Goal: Contribute content

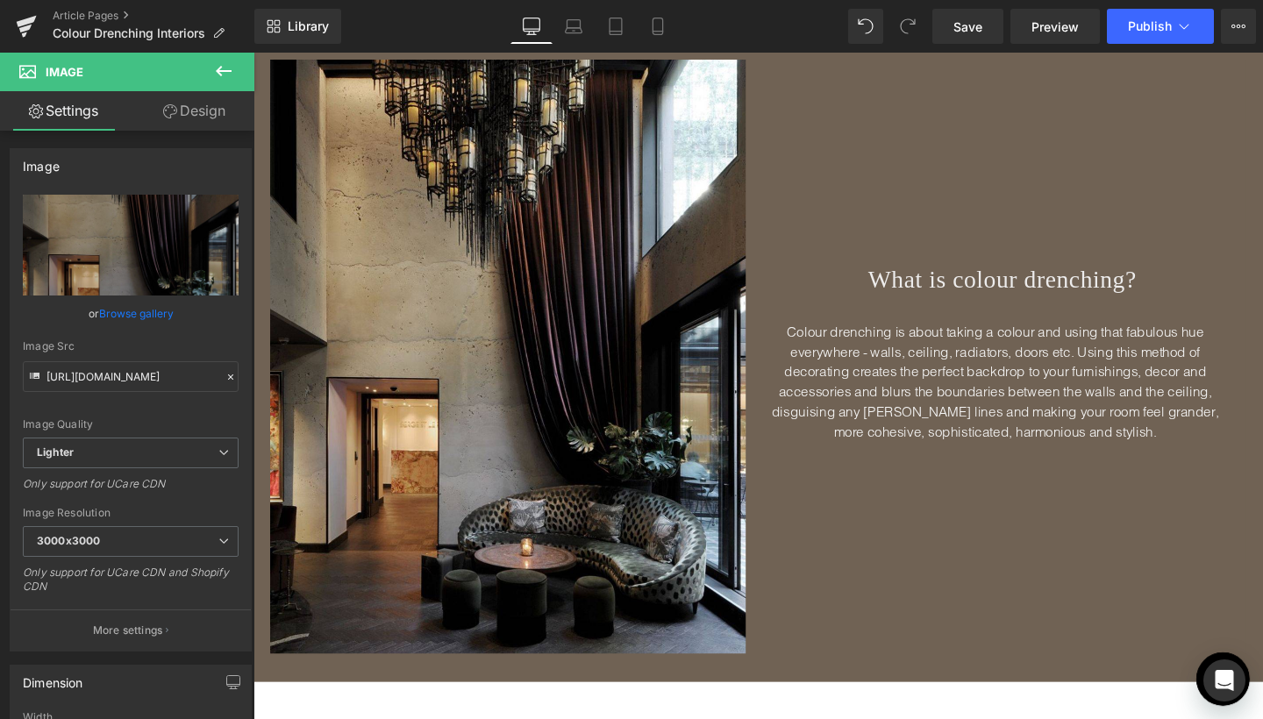
scroll to position [470, 0]
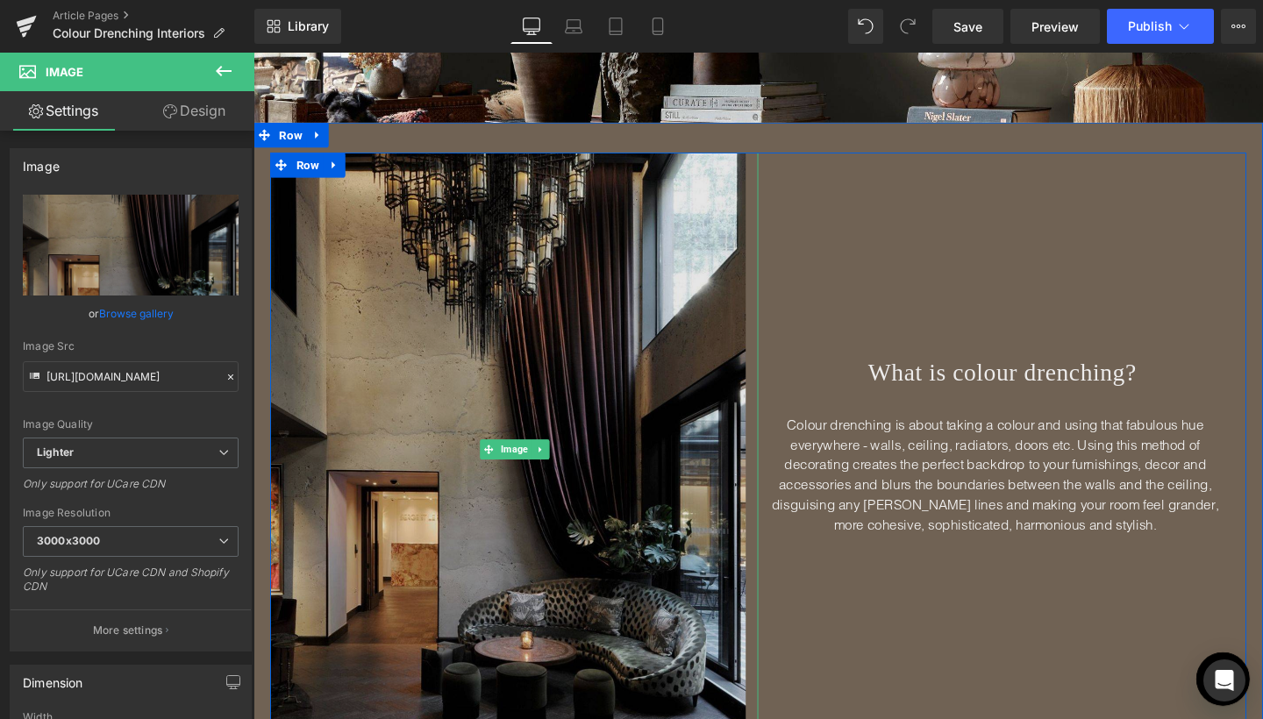
click at [582, 447] on img at bounding box center [527, 470] width 513 height 625
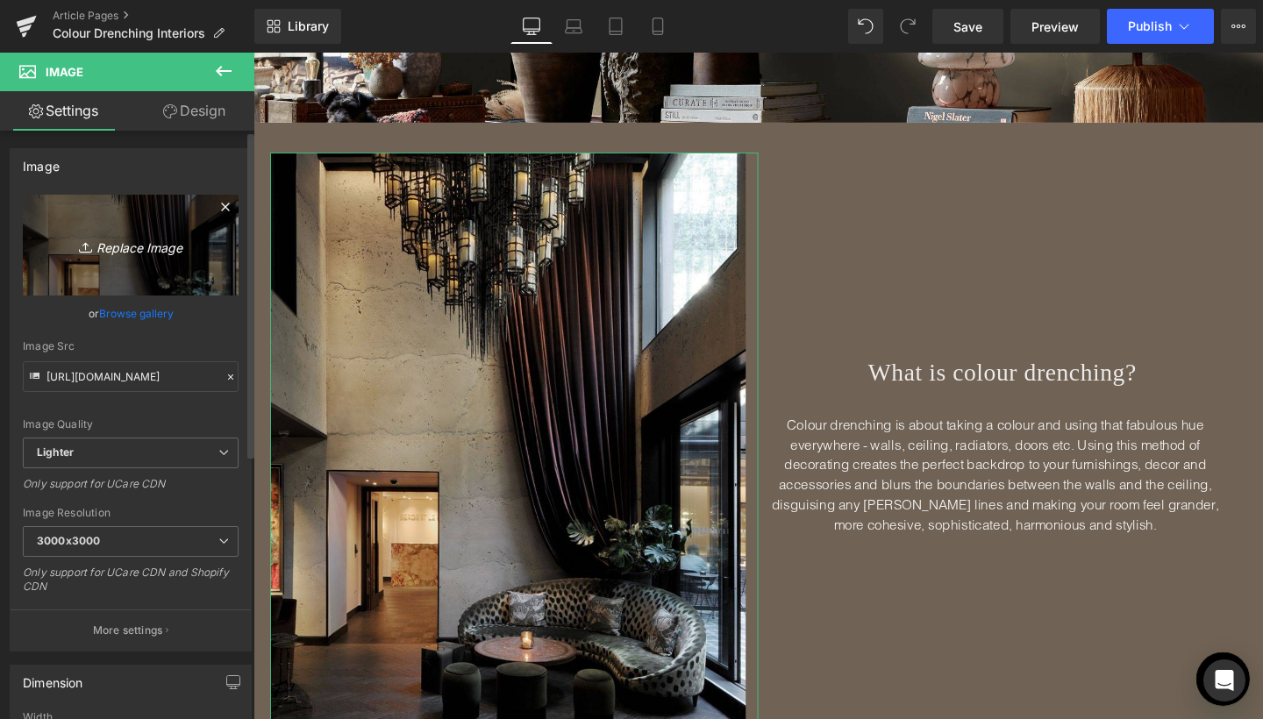
click at [148, 259] on link "Replace Image" at bounding box center [131, 245] width 216 height 101
type input "C:\fakepath\Blog Pics - portrait-51.jpg"
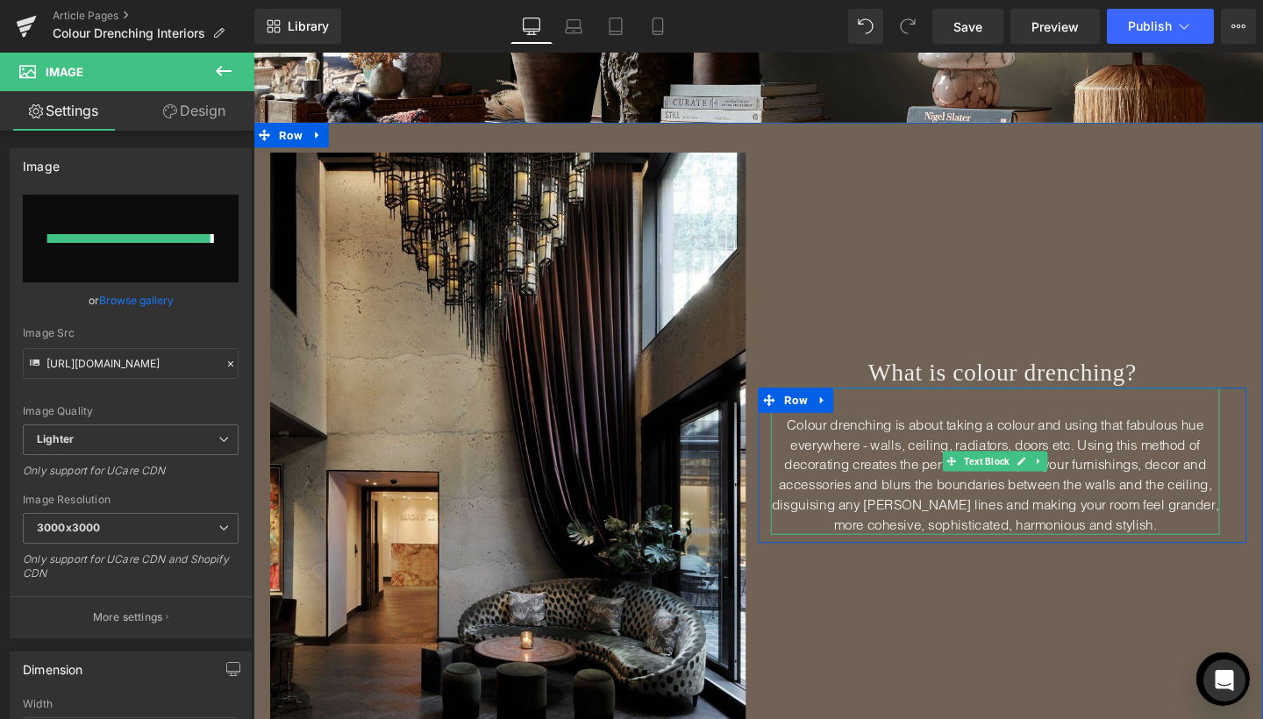
type input "[URL][DOMAIN_NAME]"
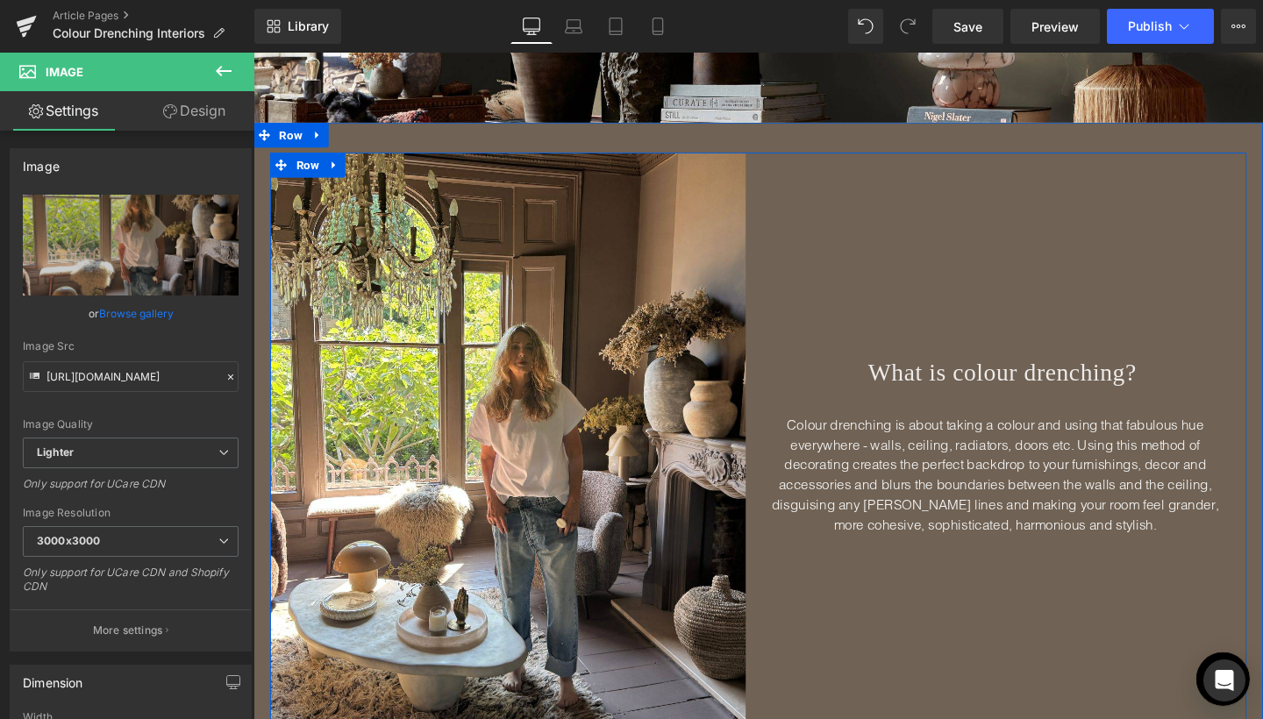
click at [1189, 278] on div "What is colour drenching? Heading Colour drenching is about taking a colour and…" at bounding box center [1040, 470] width 513 height 625
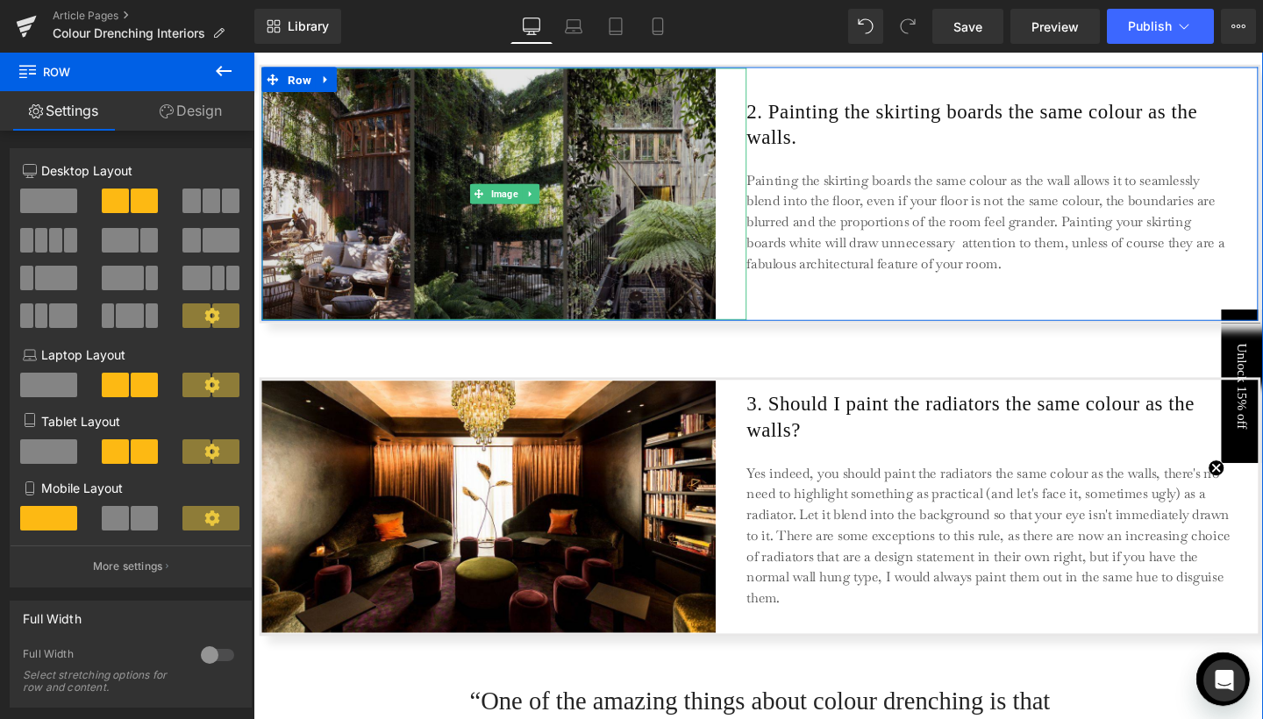
scroll to position [2046, 0]
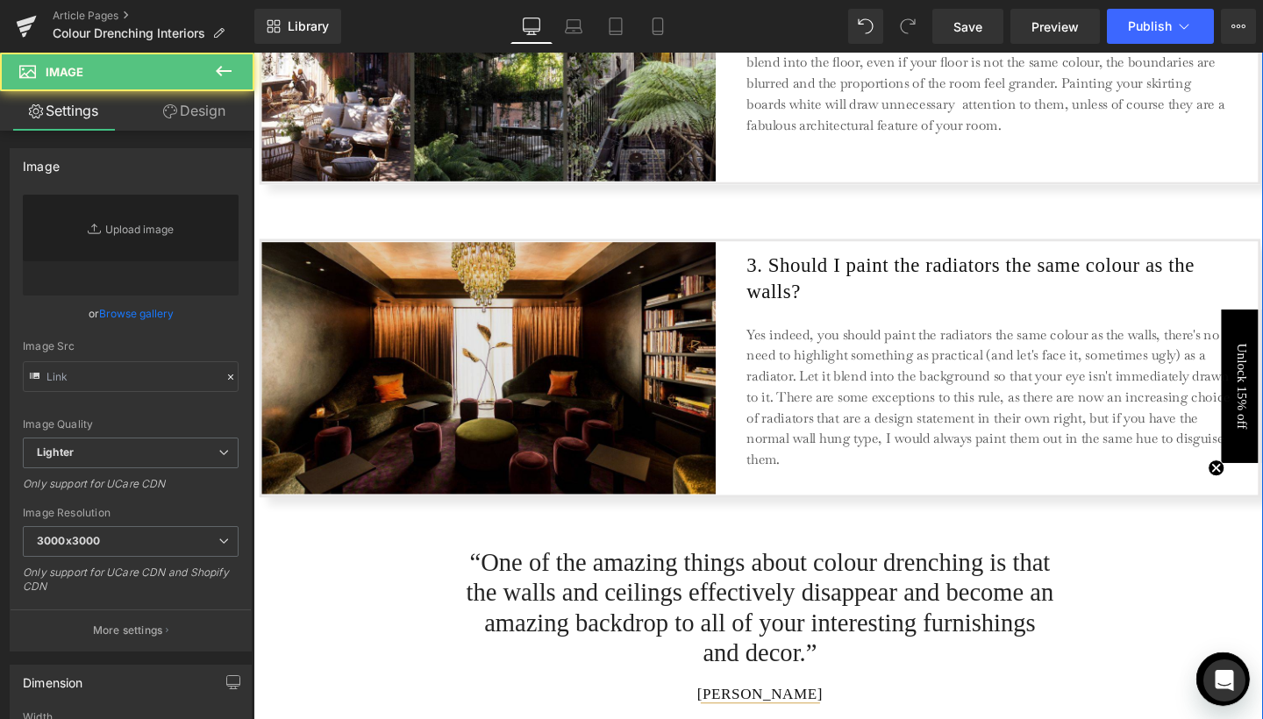
click at [584, 401] on img at bounding box center [517, 384] width 510 height 265
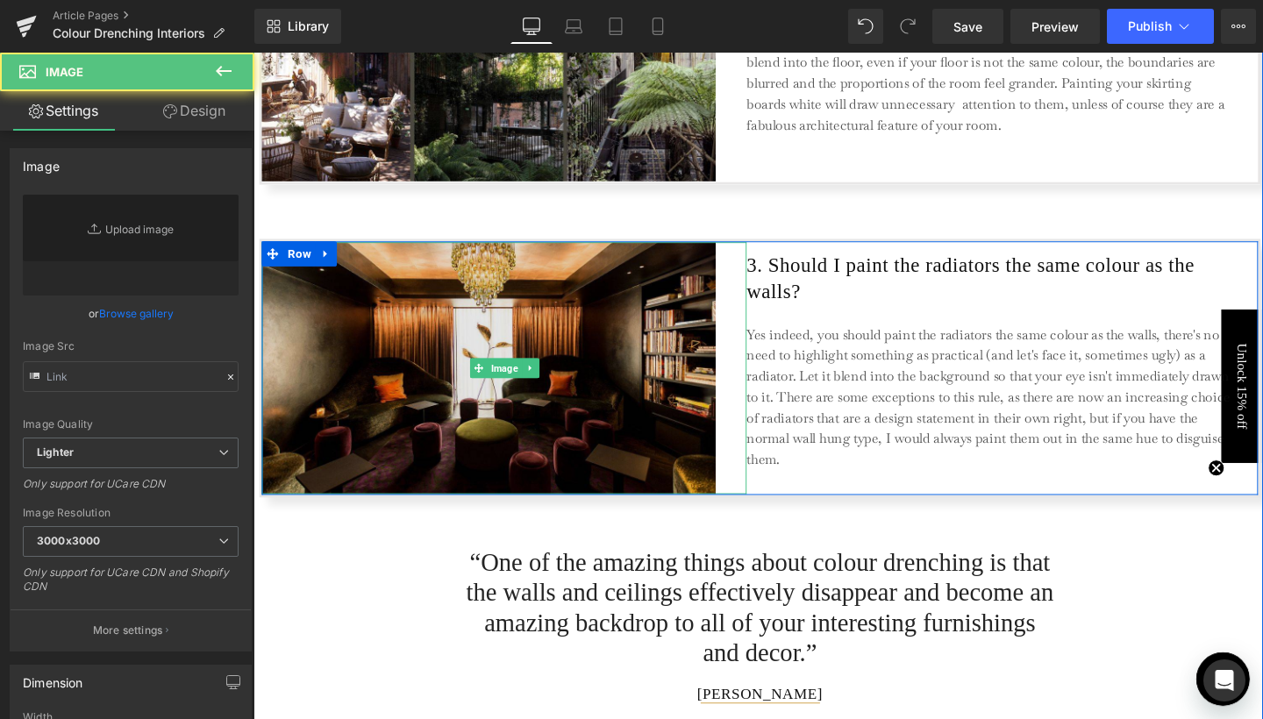
type input "[URL][DOMAIN_NAME]"
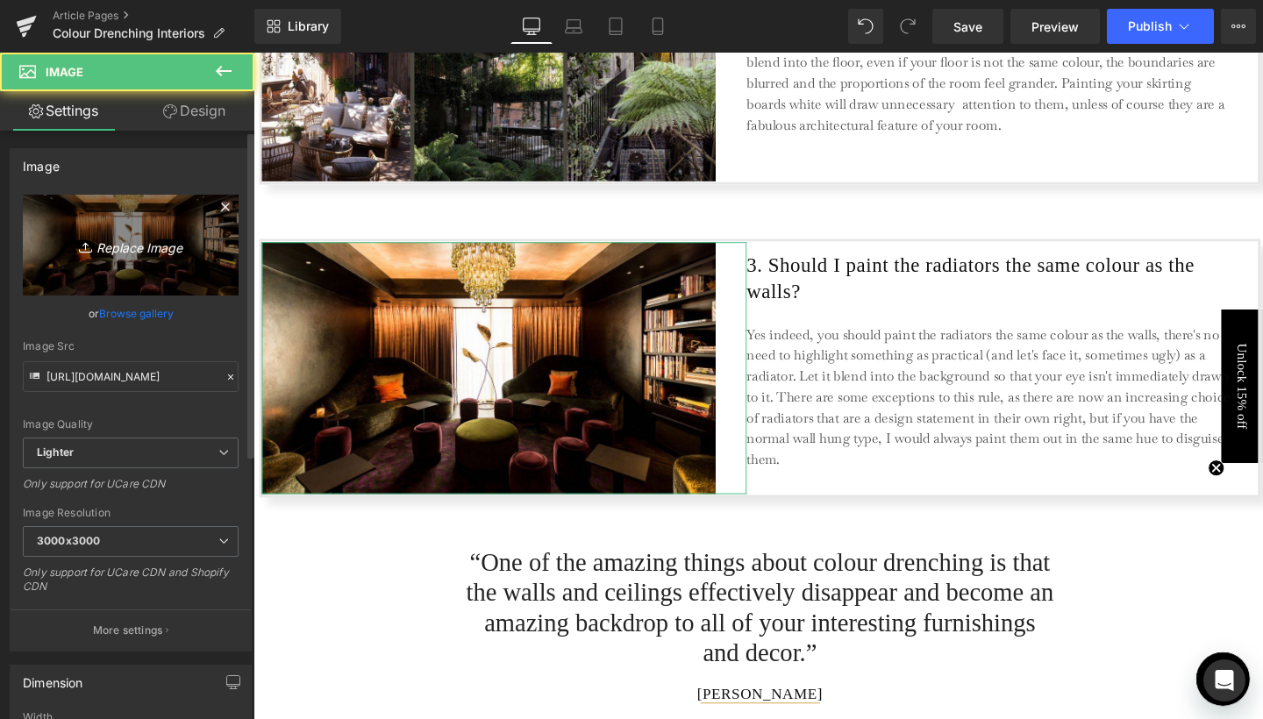
click at [127, 254] on icon "Replace Image" at bounding box center [131, 245] width 140 height 22
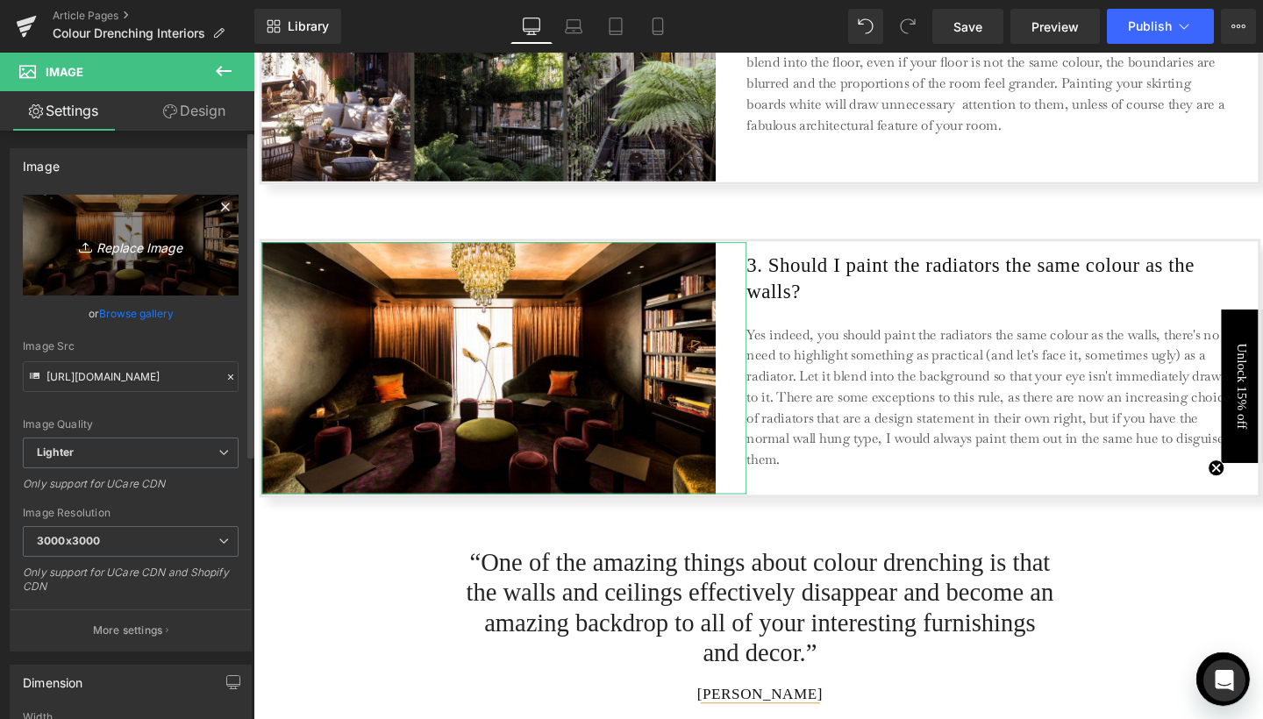
type input "C:\fakepath\4.jpg"
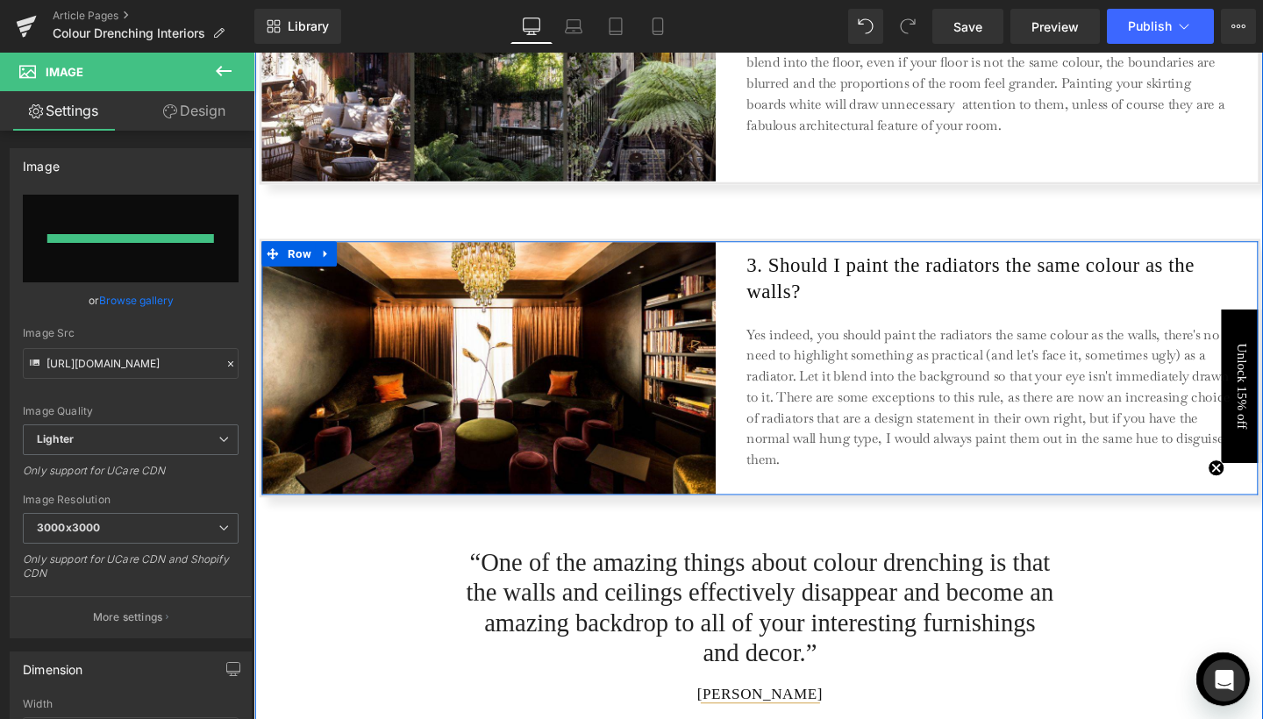
type input "[URL][DOMAIN_NAME]"
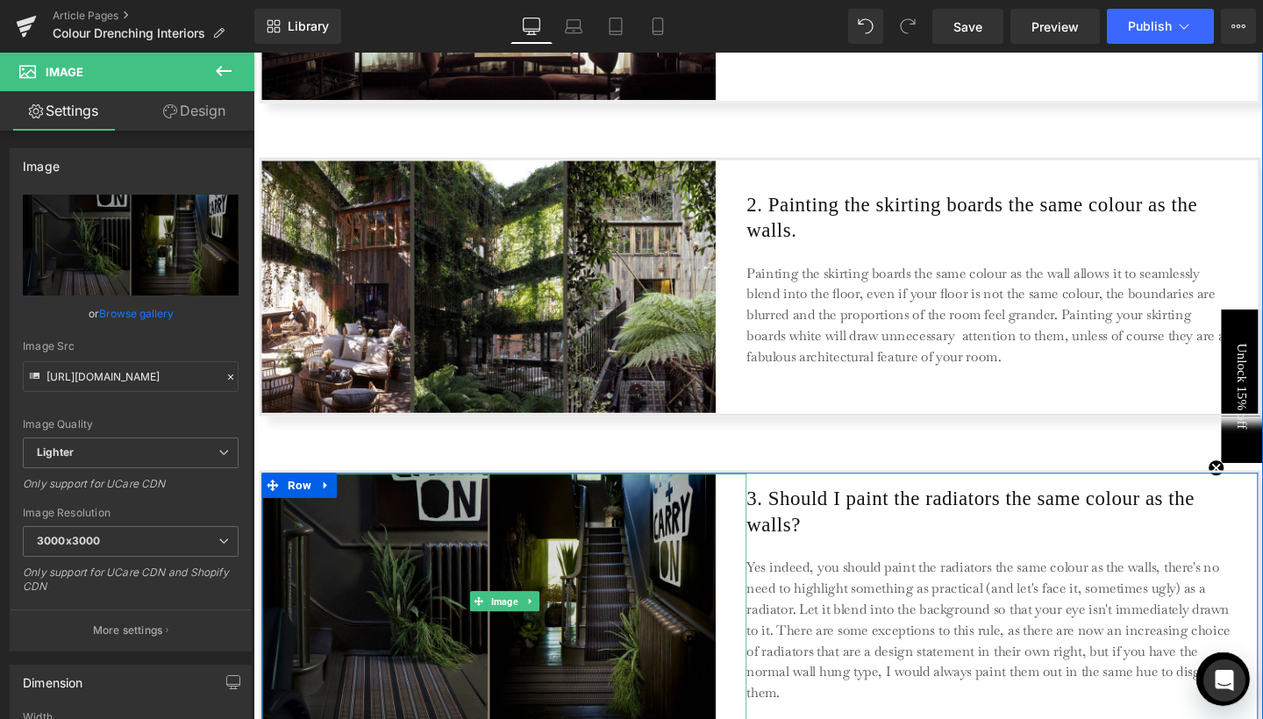
scroll to position [1741, 0]
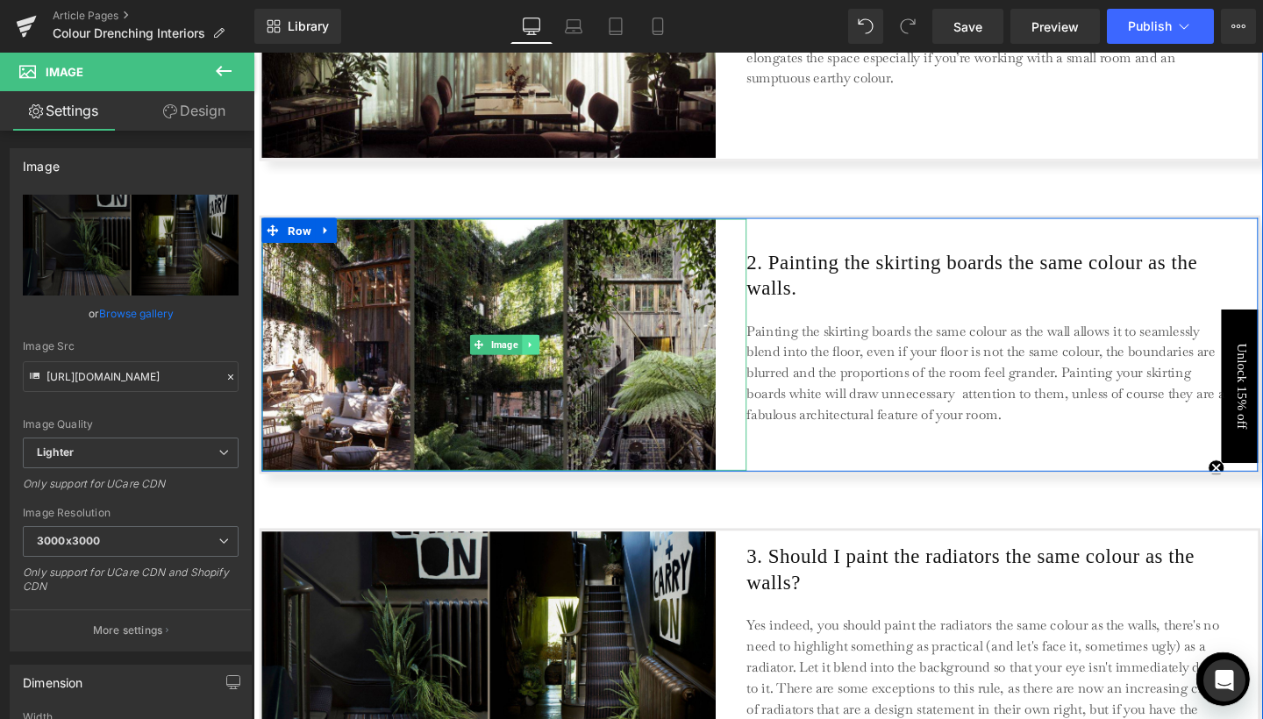
click at [537, 366] on link at bounding box center [544, 359] width 18 height 21
click at [493, 353] on link "Image" at bounding box center [481, 359] width 54 height 21
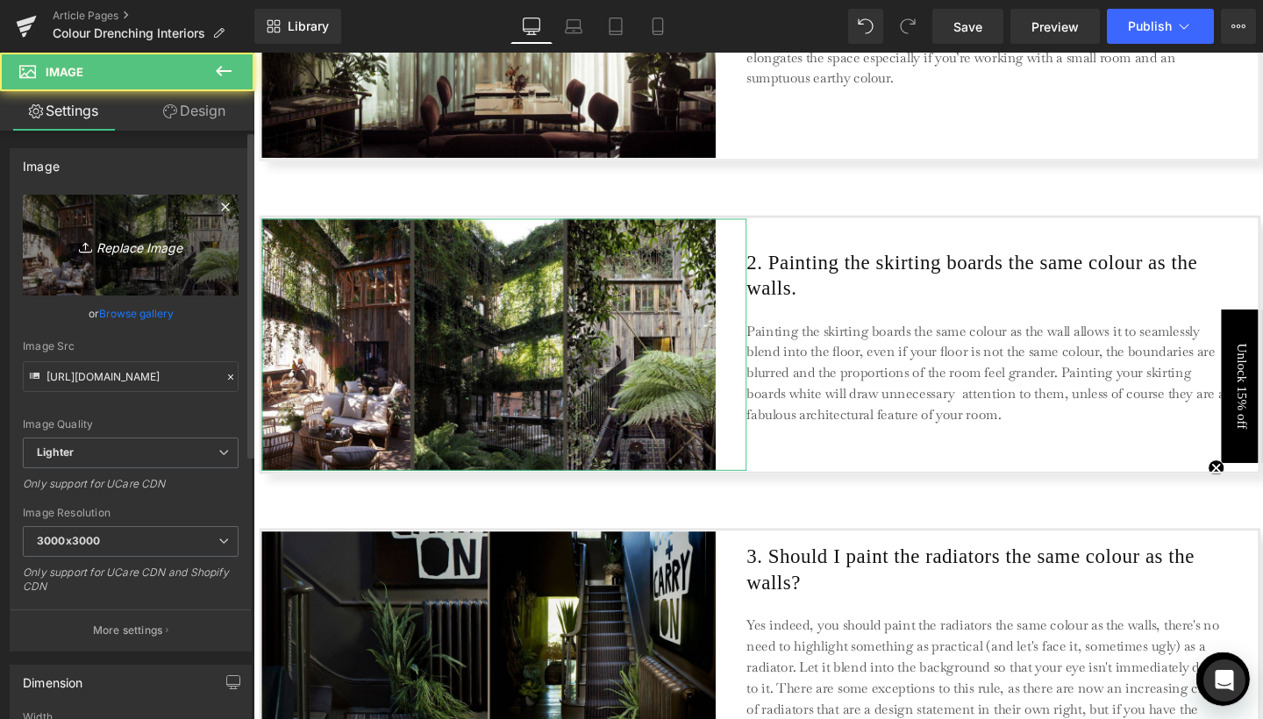
click at [139, 252] on icon "Replace Image" at bounding box center [131, 245] width 140 height 22
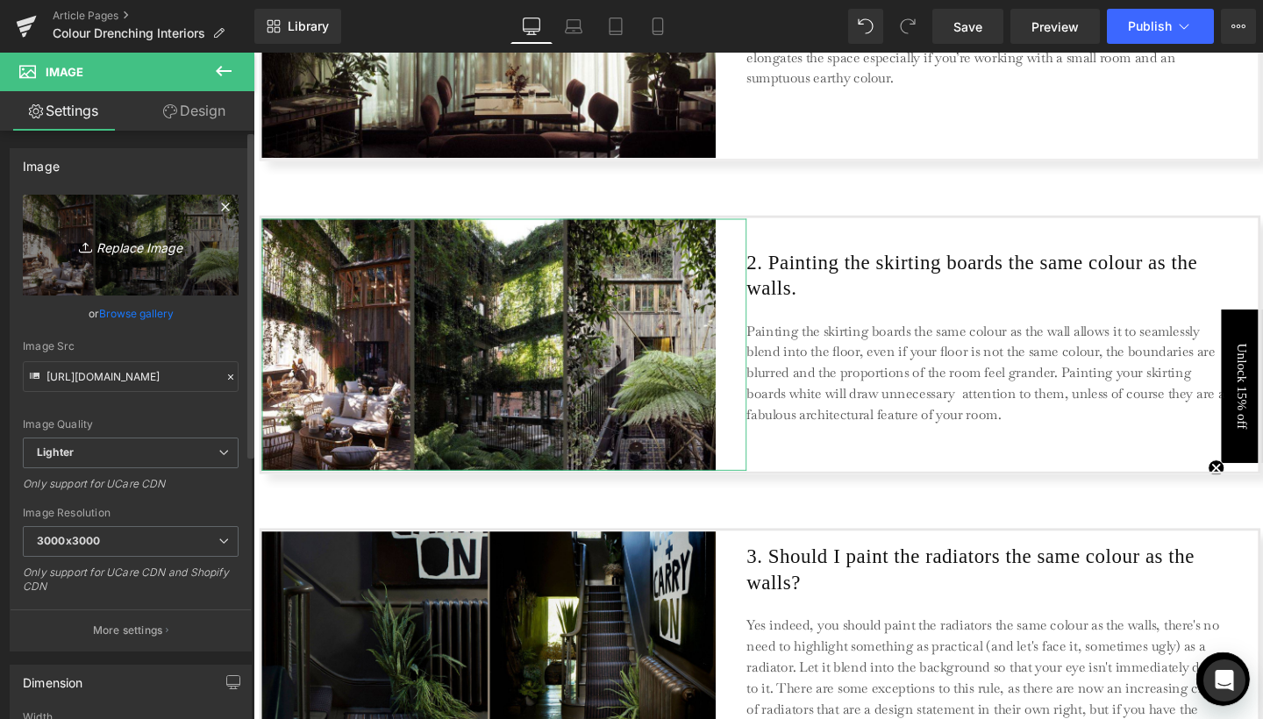
type input "C:\fakepath\3.jpg"
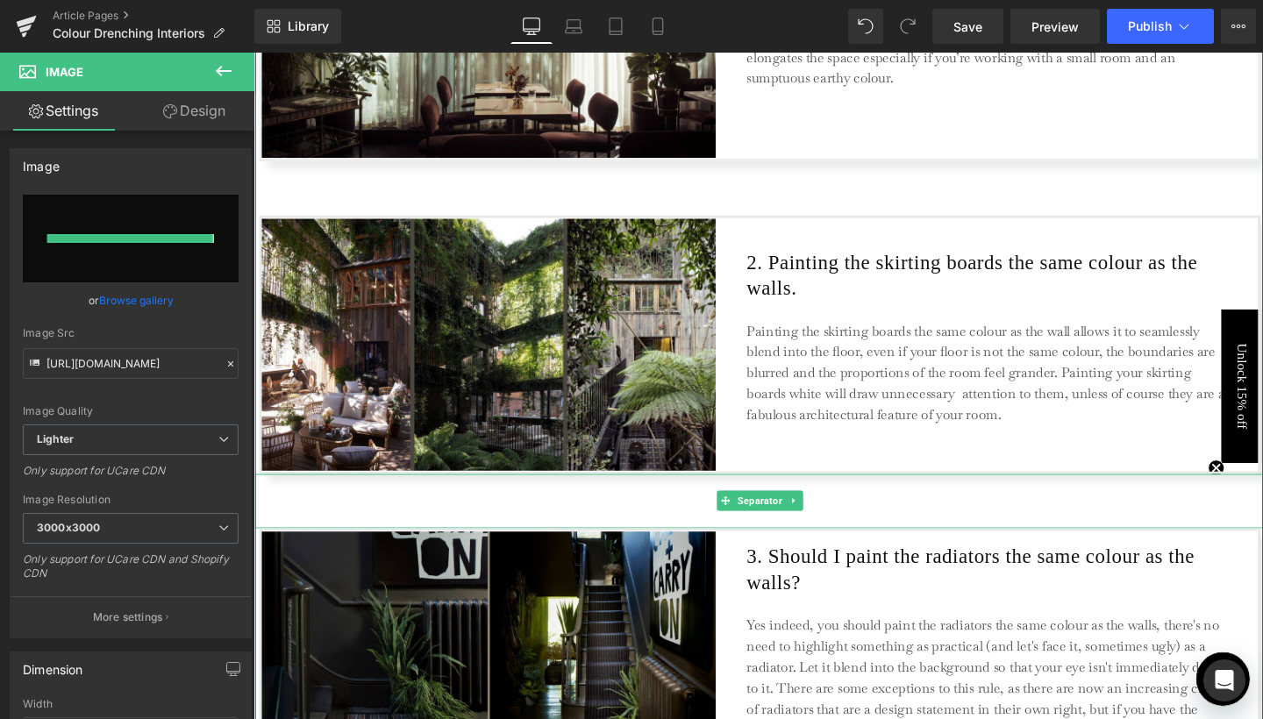
type input "[URL][DOMAIN_NAME]"
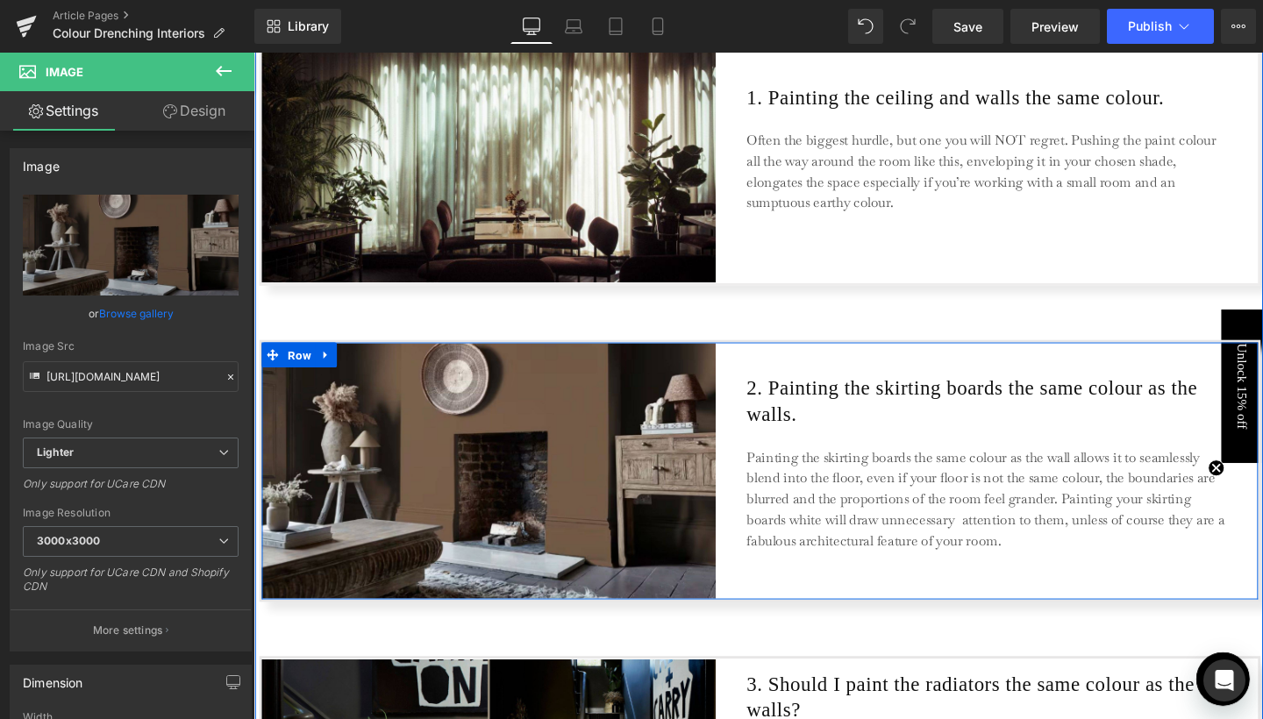
scroll to position [1525, 0]
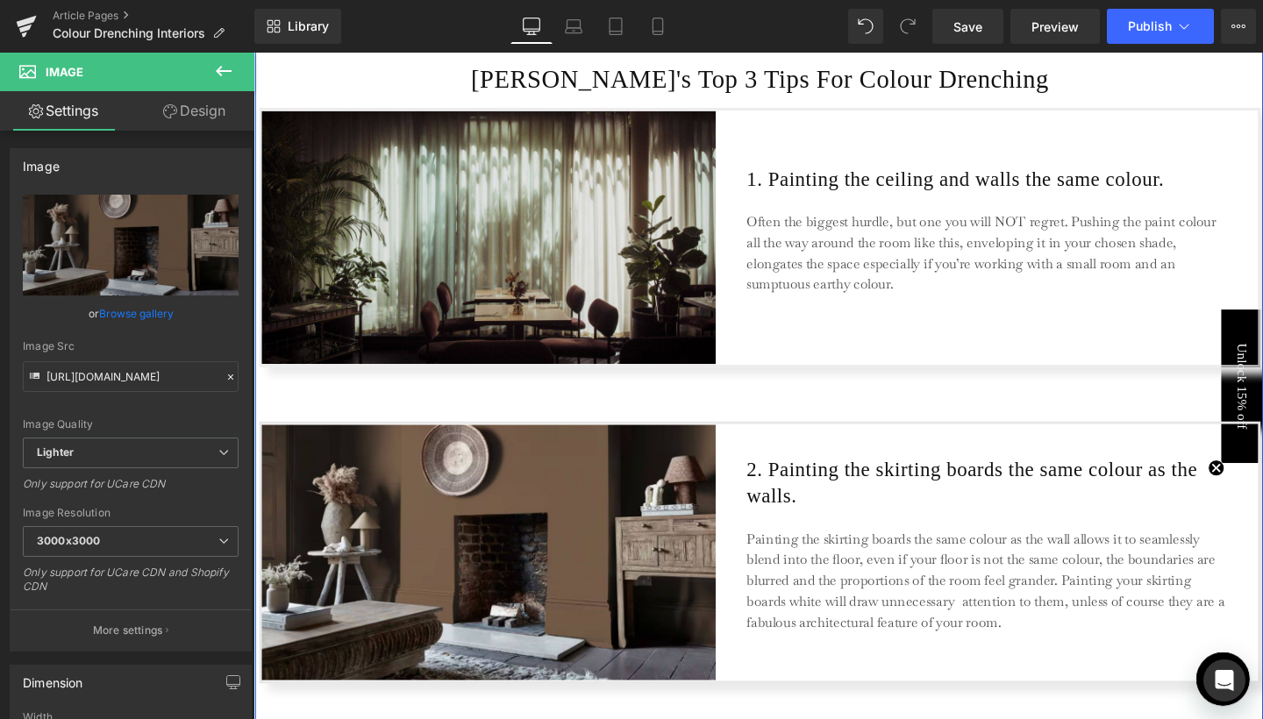
click at [674, 245] on img at bounding box center [517, 246] width 510 height 265
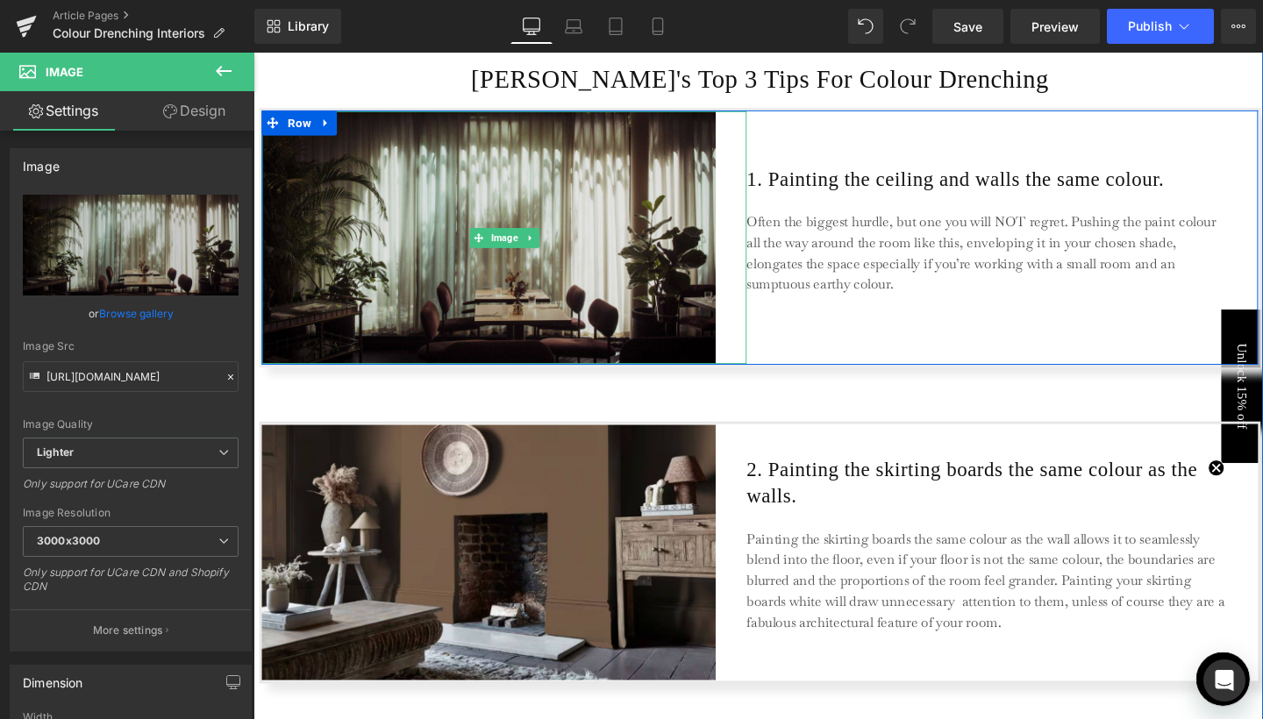
click at [517, 261] on img at bounding box center [517, 246] width 510 height 265
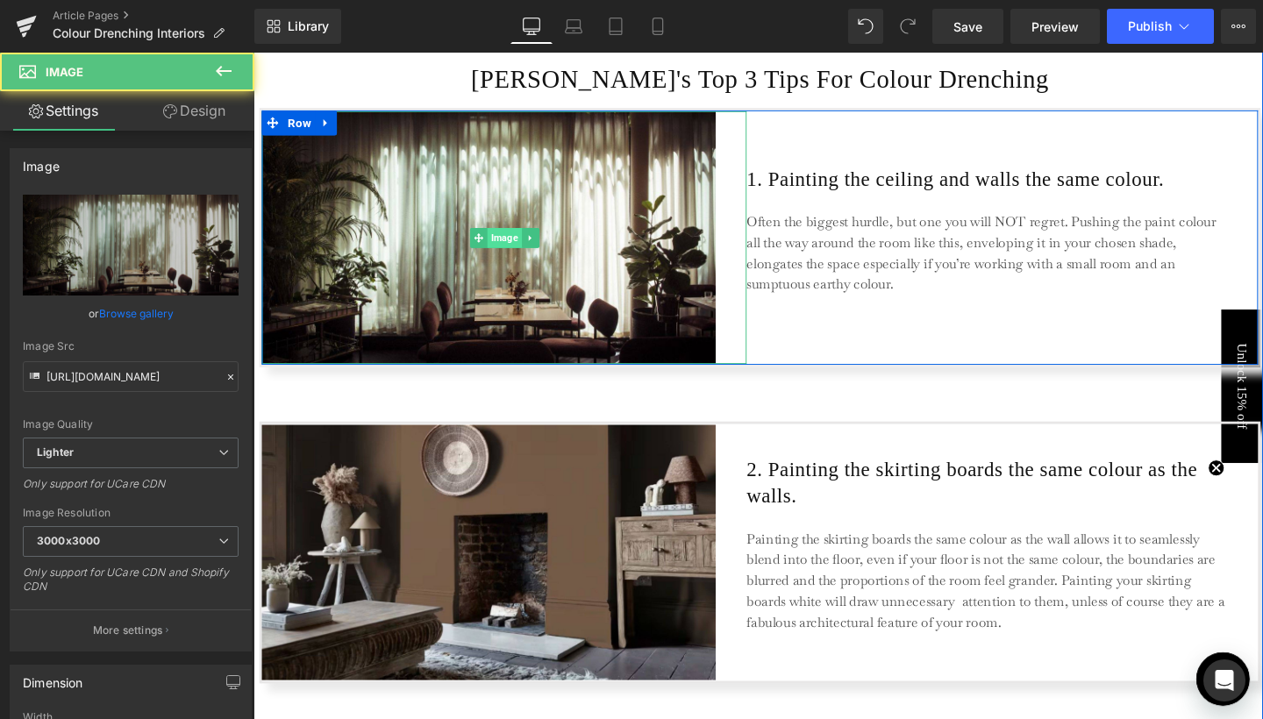
click at [513, 247] on span "Image" at bounding box center [517, 247] width 36 height 21
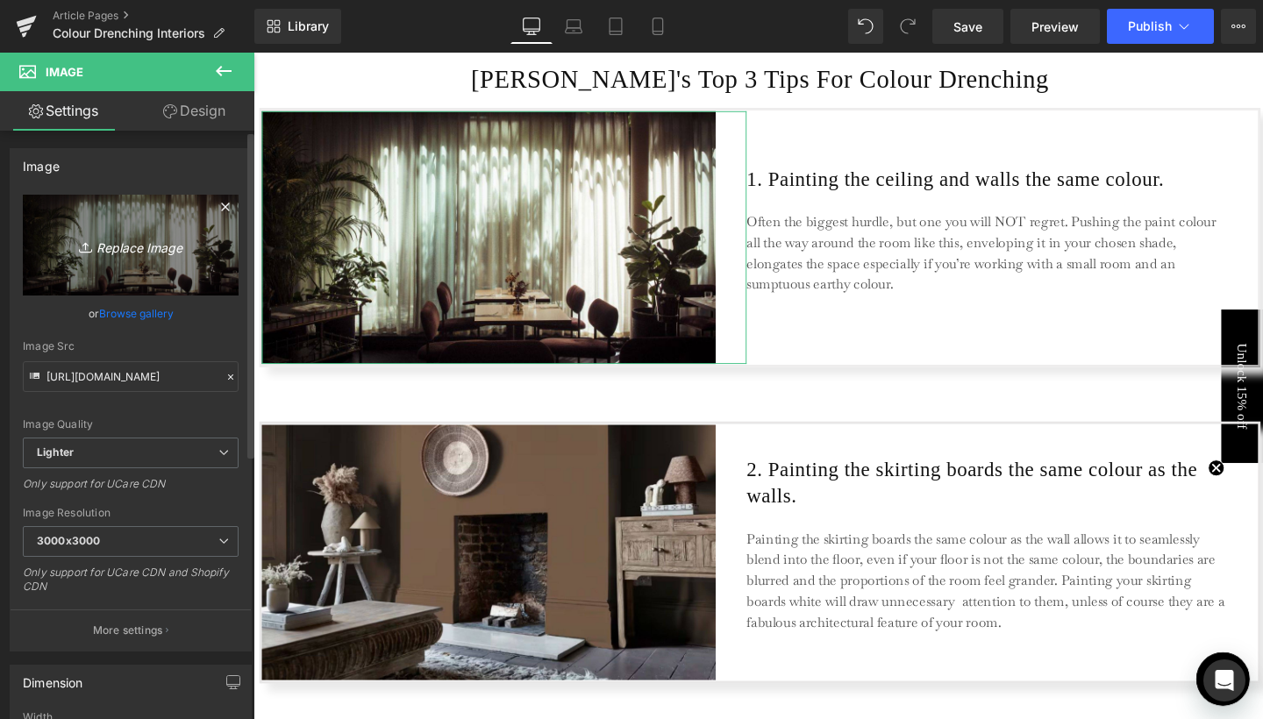
click at [96, 228] on link "Replace Image" at bounding box center [131, 245] width 216 height 101
type input "C:\fakepath\2.jpg"
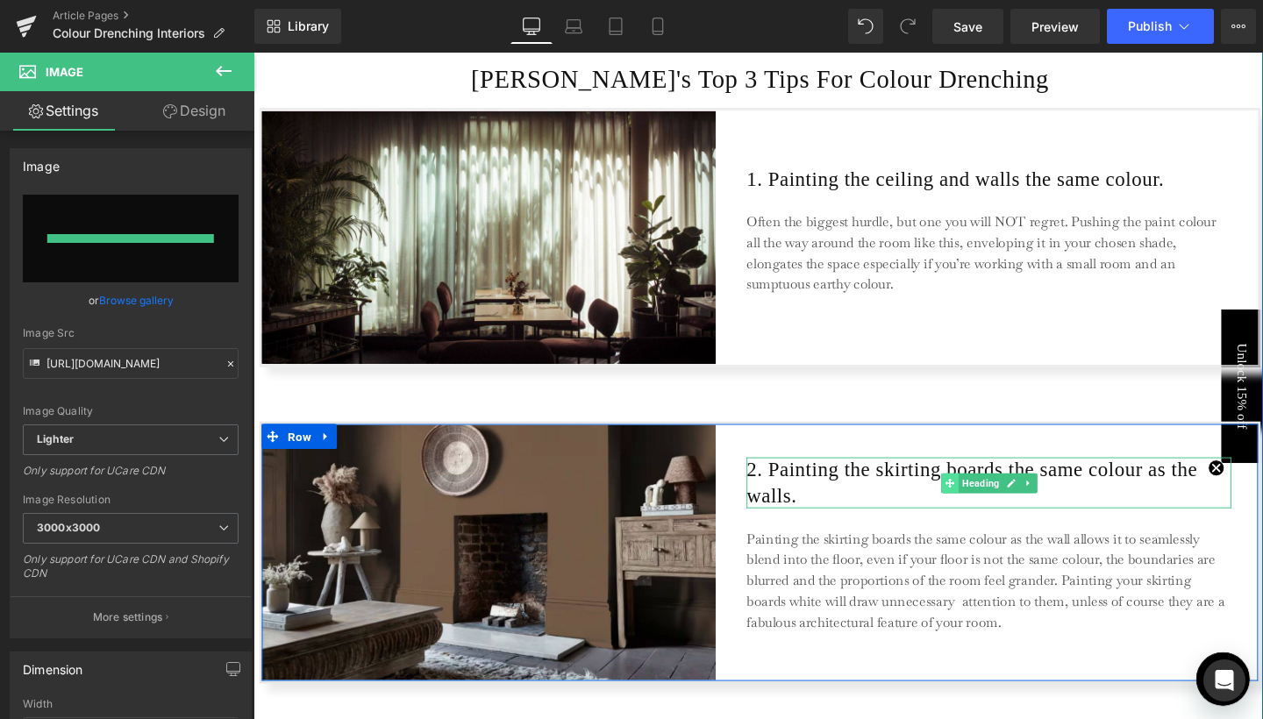
type input "[URL][DOMAIN_NAME]"
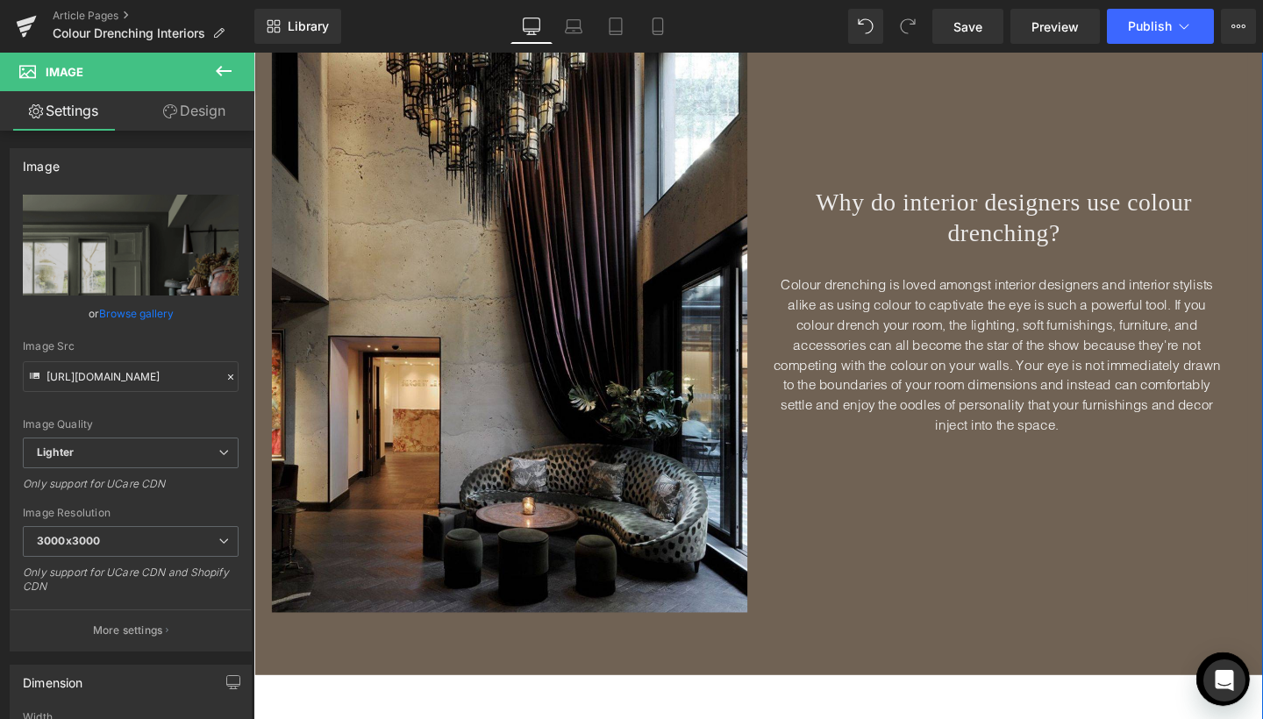
scroll to position [2860, 0]
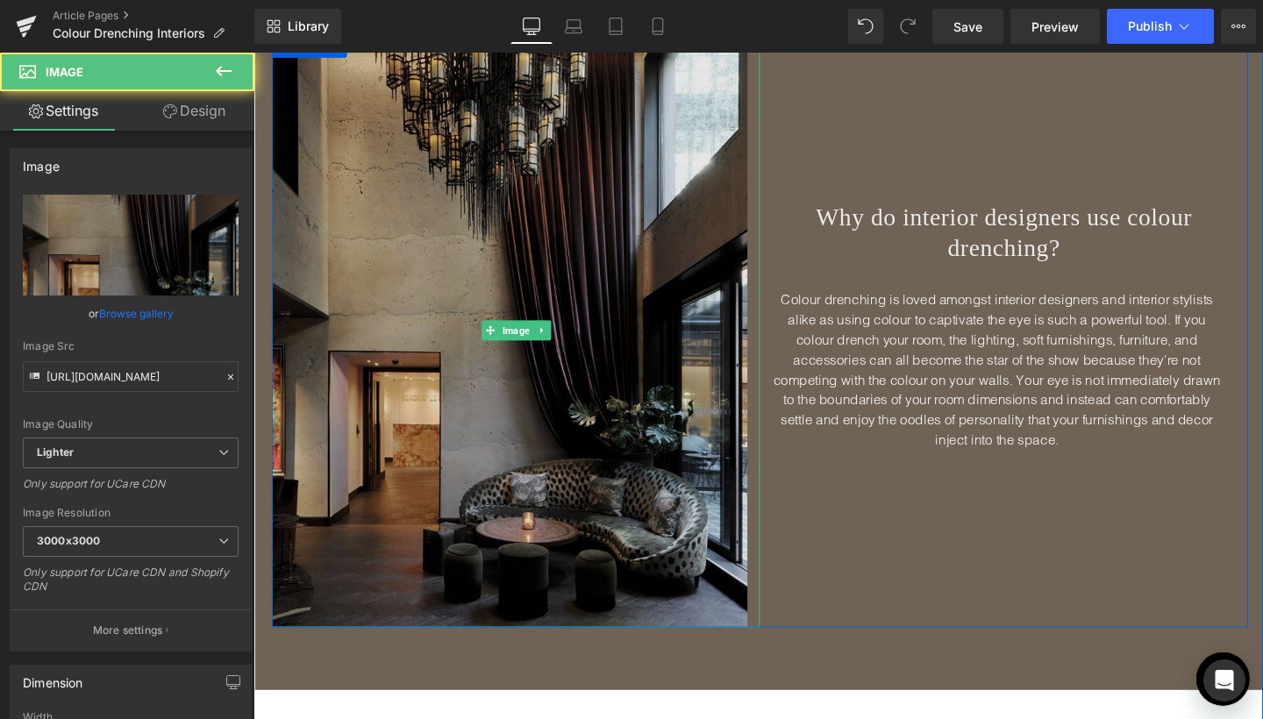
click at [525, 361] on img at bounding box center [529, 344] width 513 height 625
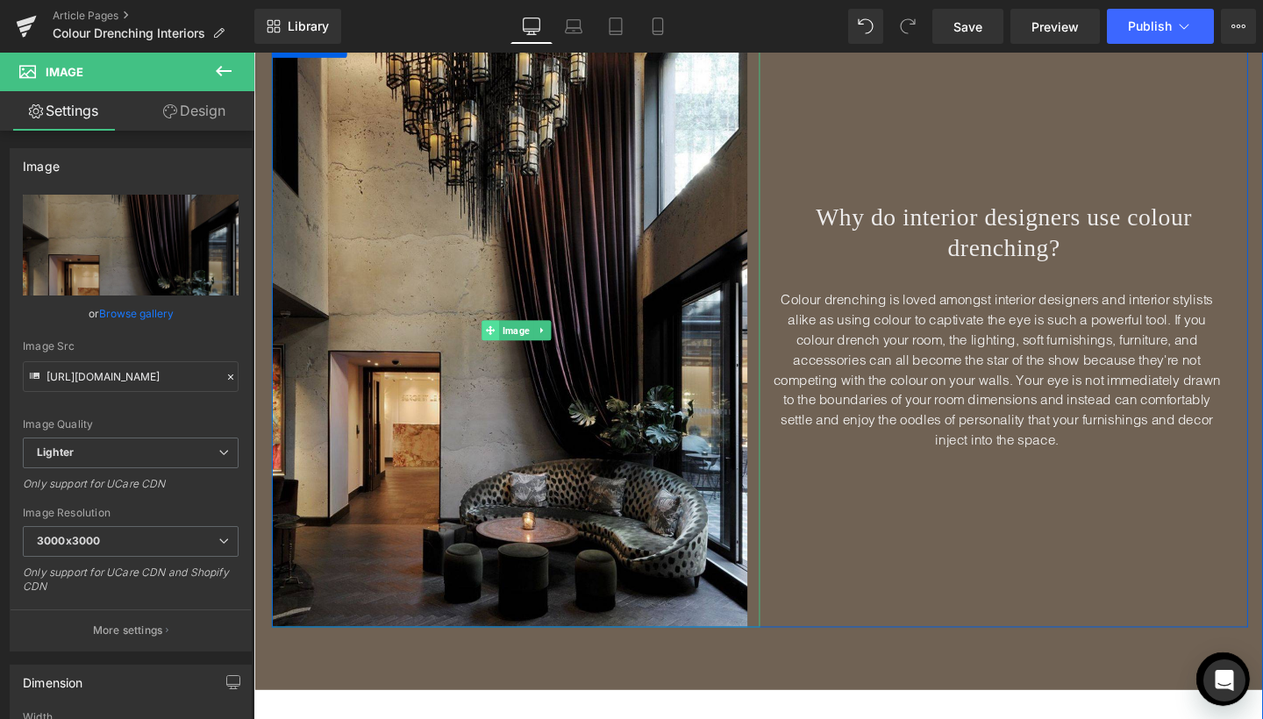
click at [501, 350] on span at bounding box center [502, 344] width 18 height 21
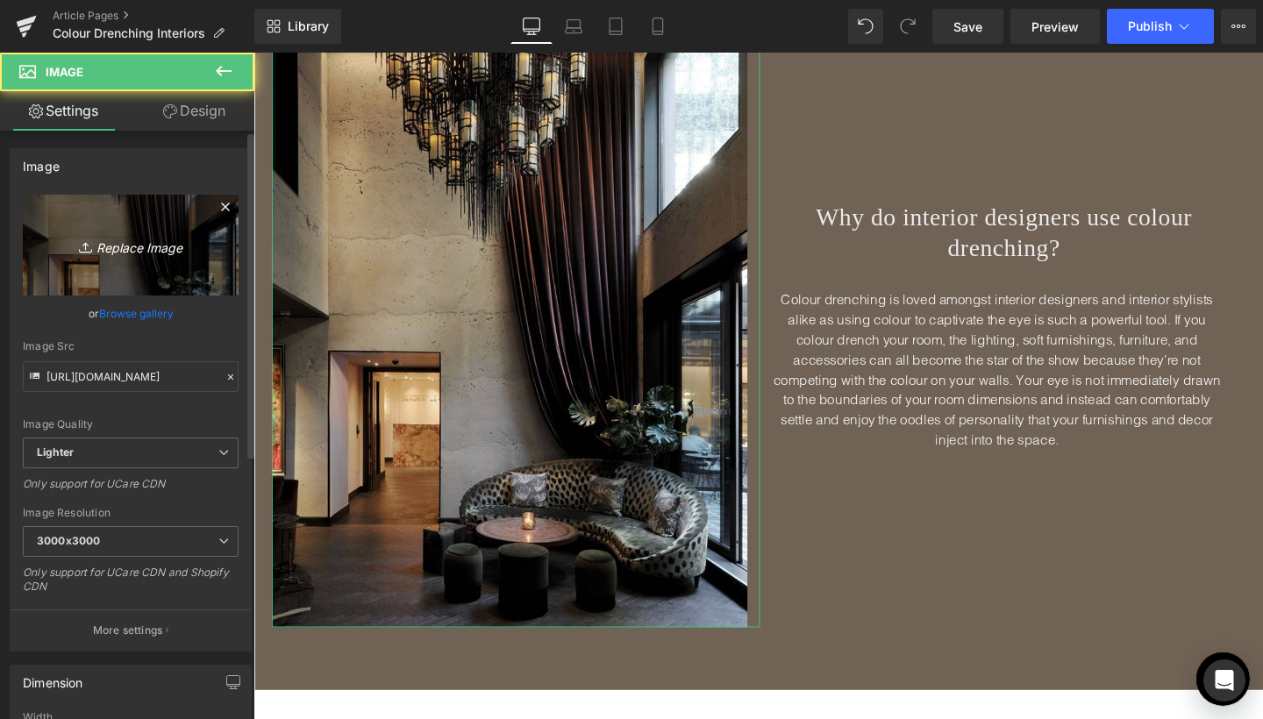
click at [101, 246] on icon "Replace Image" at bounding box center [131, 245] width 140 height 22
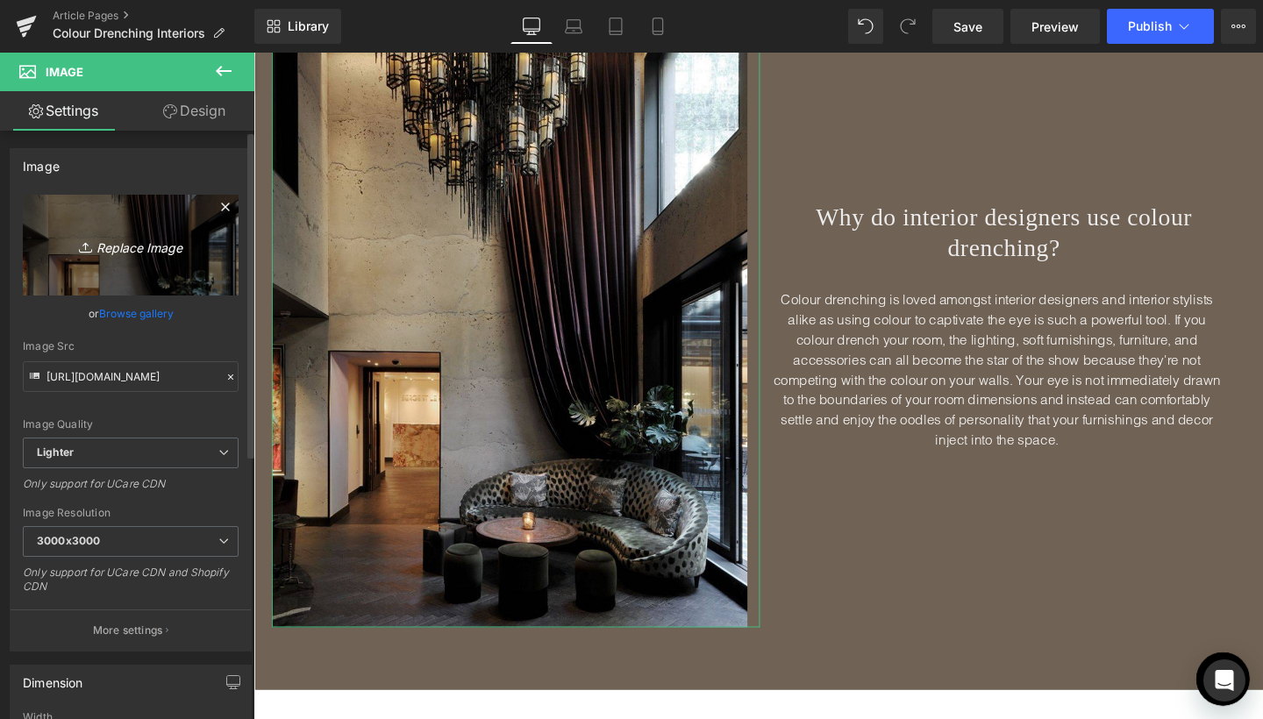
type input "C:\fakepath\Blog Pics - portrait-52.jpg"
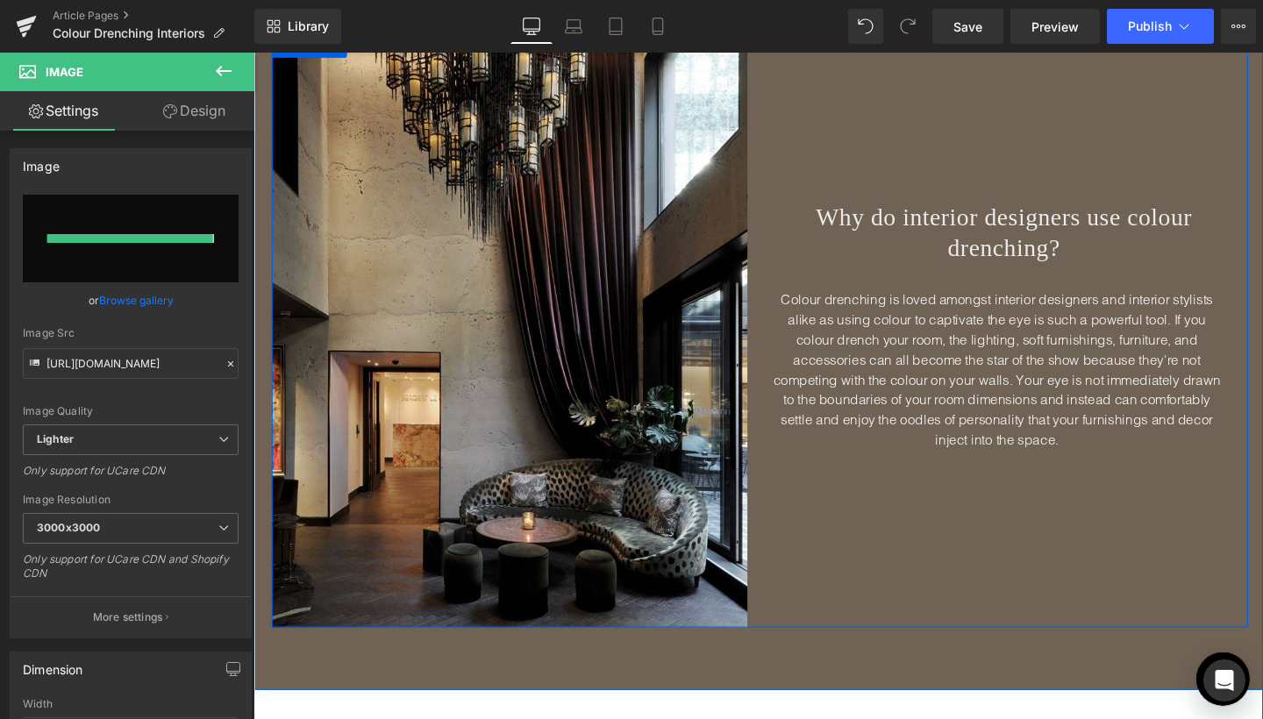
type input "[URL][DOMAIN_NAME]"
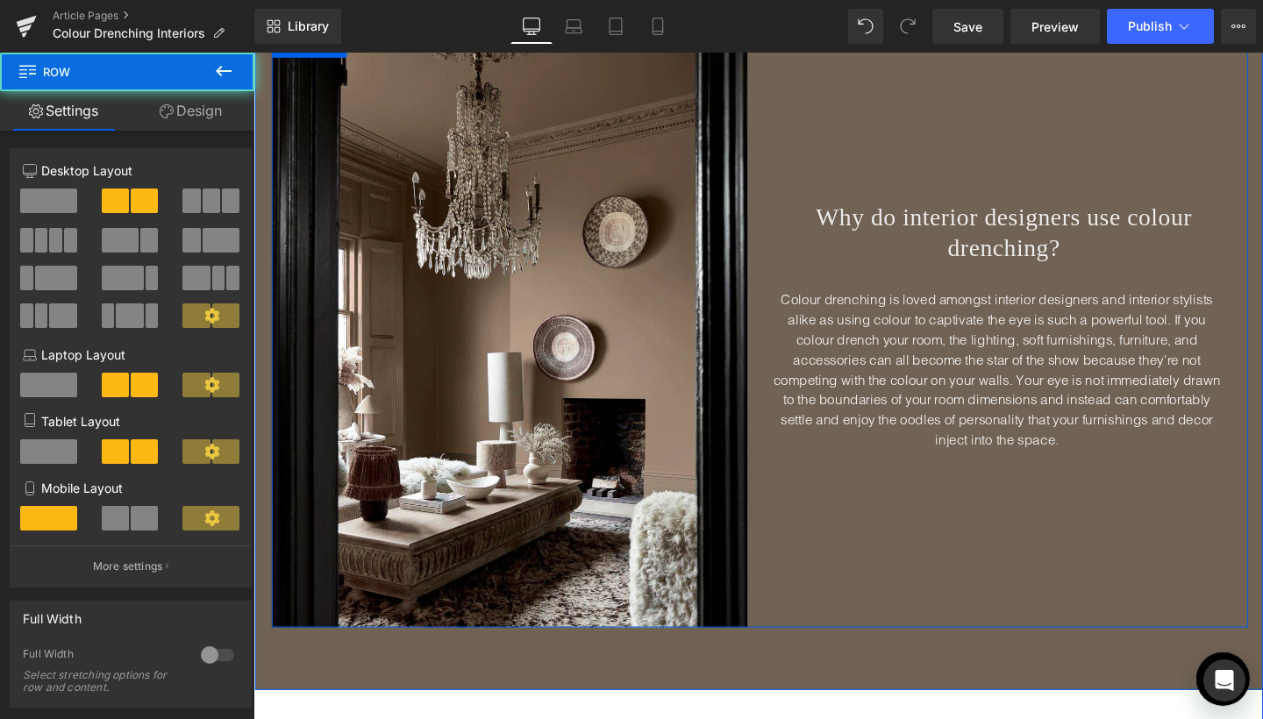
click at [975, 525] on div "Why do interior designers use colour drenching? Heading Colour drenching is lov…" at bounding box center [1042, 344] width 513 height 625
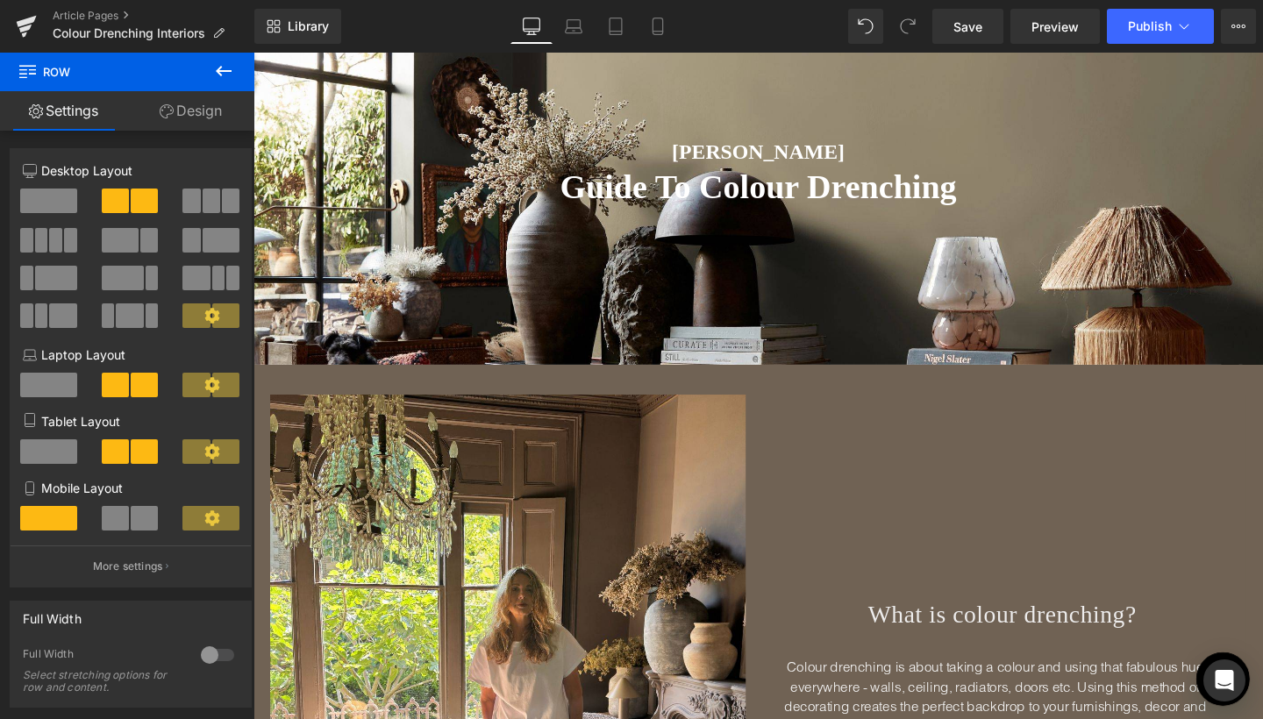
scroll to position [172, 0]
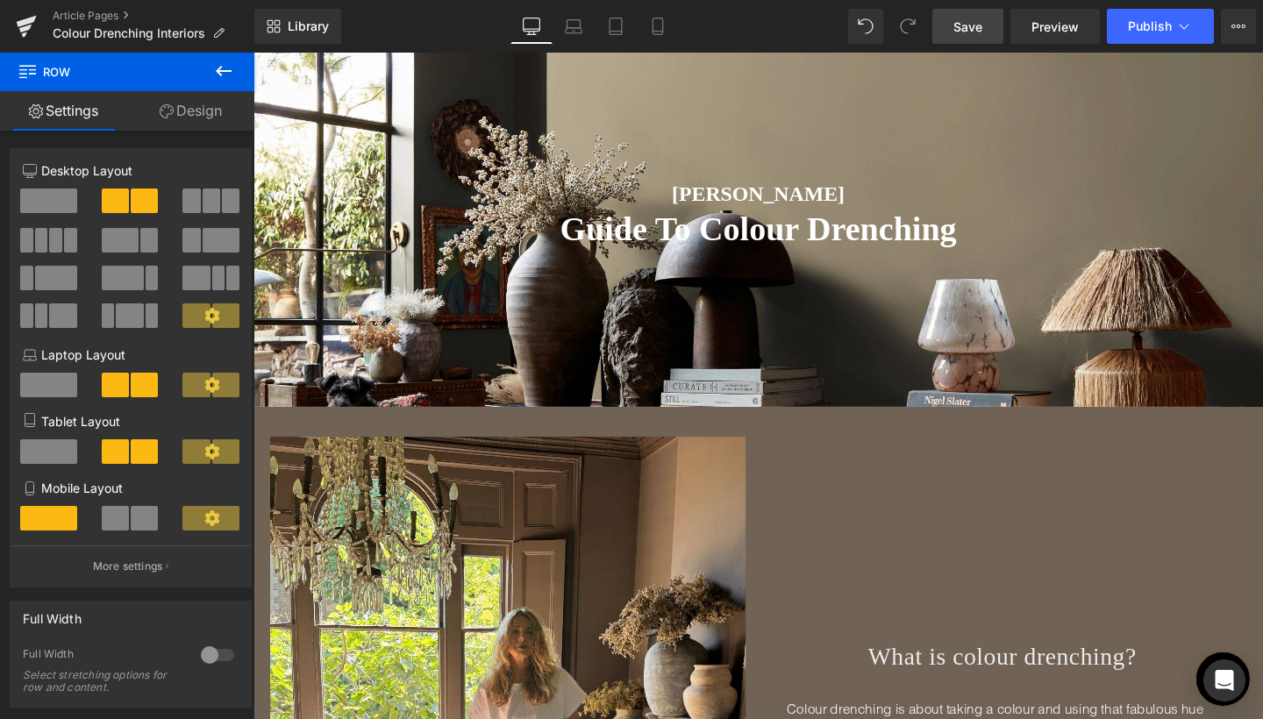
click at [966, 32] on span "Save" at bounding box center [968, 27] width 29 height 18
